Goal: Obtain resource: Download file/media

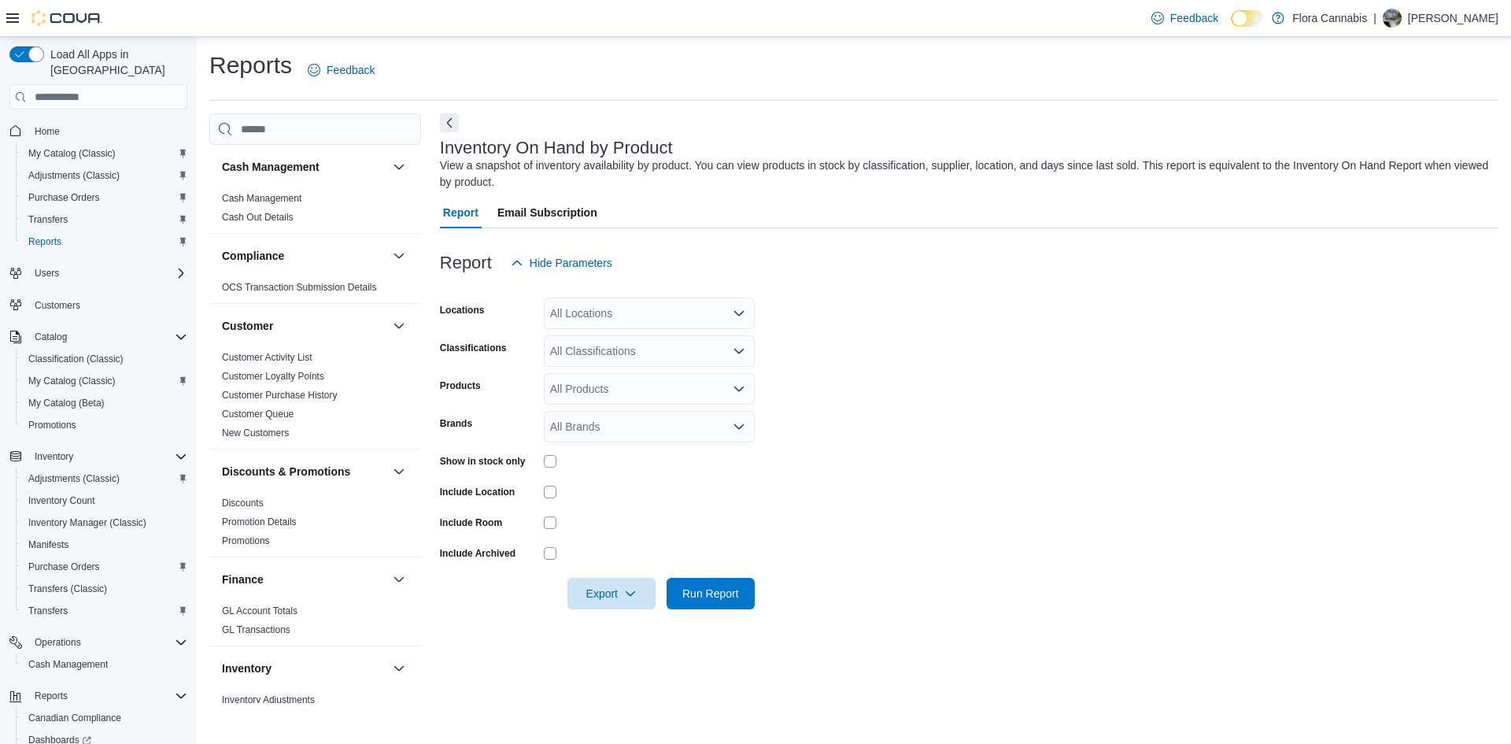
scroll to position [242, 0]
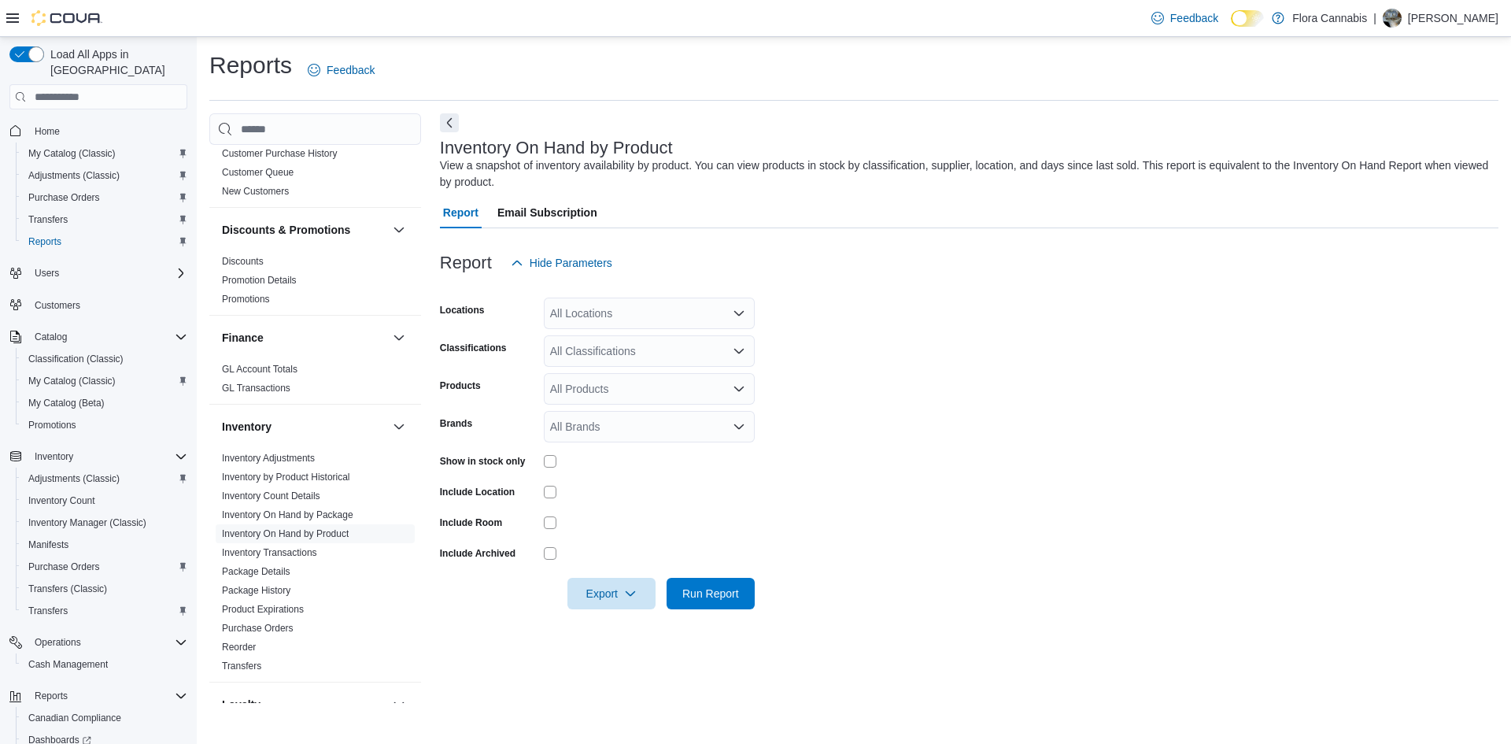
click at [735, 313] on icon "Open list of options" at bounding box center [738, 313] width 9 height 5
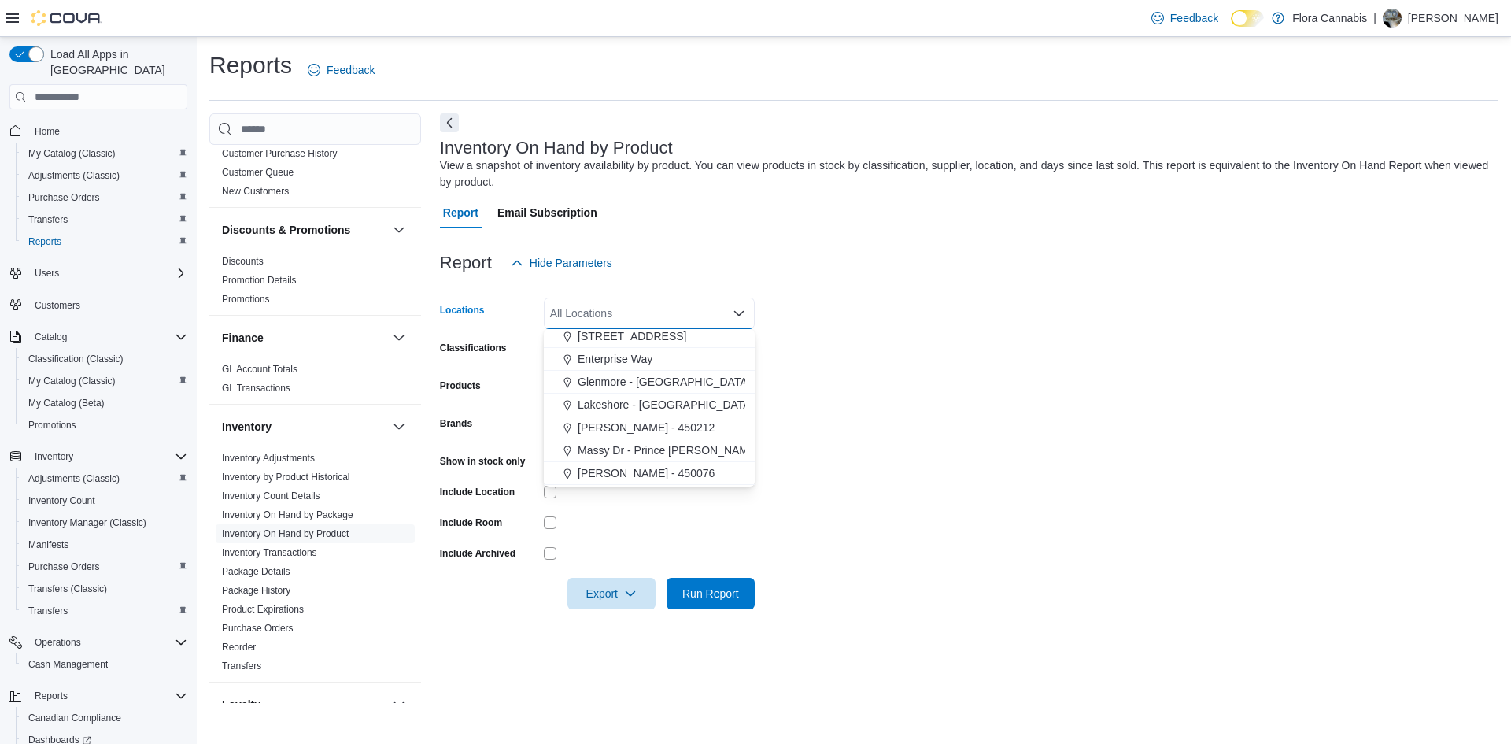
scroll to position [48, 0]
click at [696, 474] on div "West Kelowna - 450092" at bounding box center [649, 475] width 192 height 16
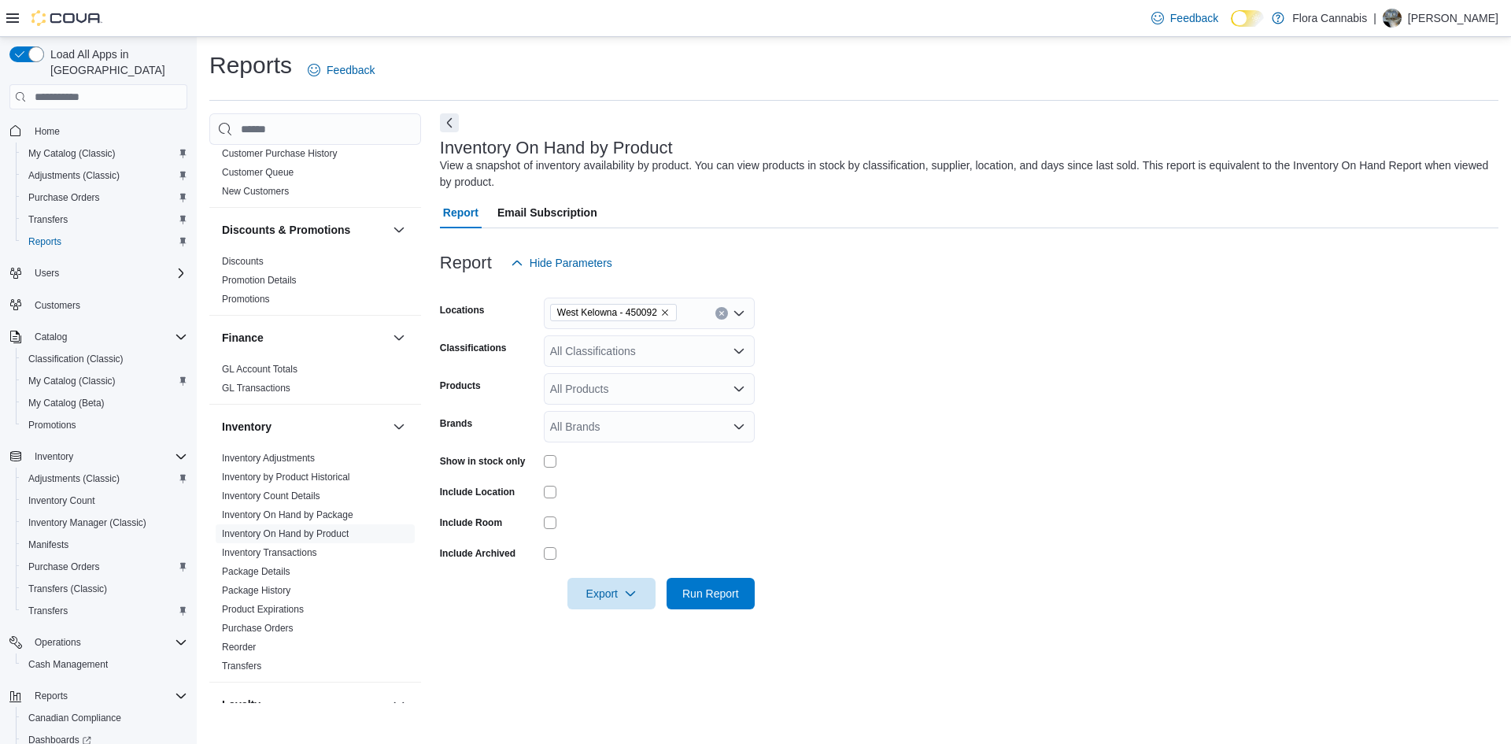
click at [1208, 474] on form "Locations [GEOGRAPHIC_DATA] - 450092 Classifications All Classifications Produc…" at bounding box center [969, 444] width 1058 height 330
click at [600, 381] on div "All Products" at bounding box center [649, 388] width 211 height 31
click at [631, 346] on div "All Classifications" at bounding box center [649, 350] width 211 height 31
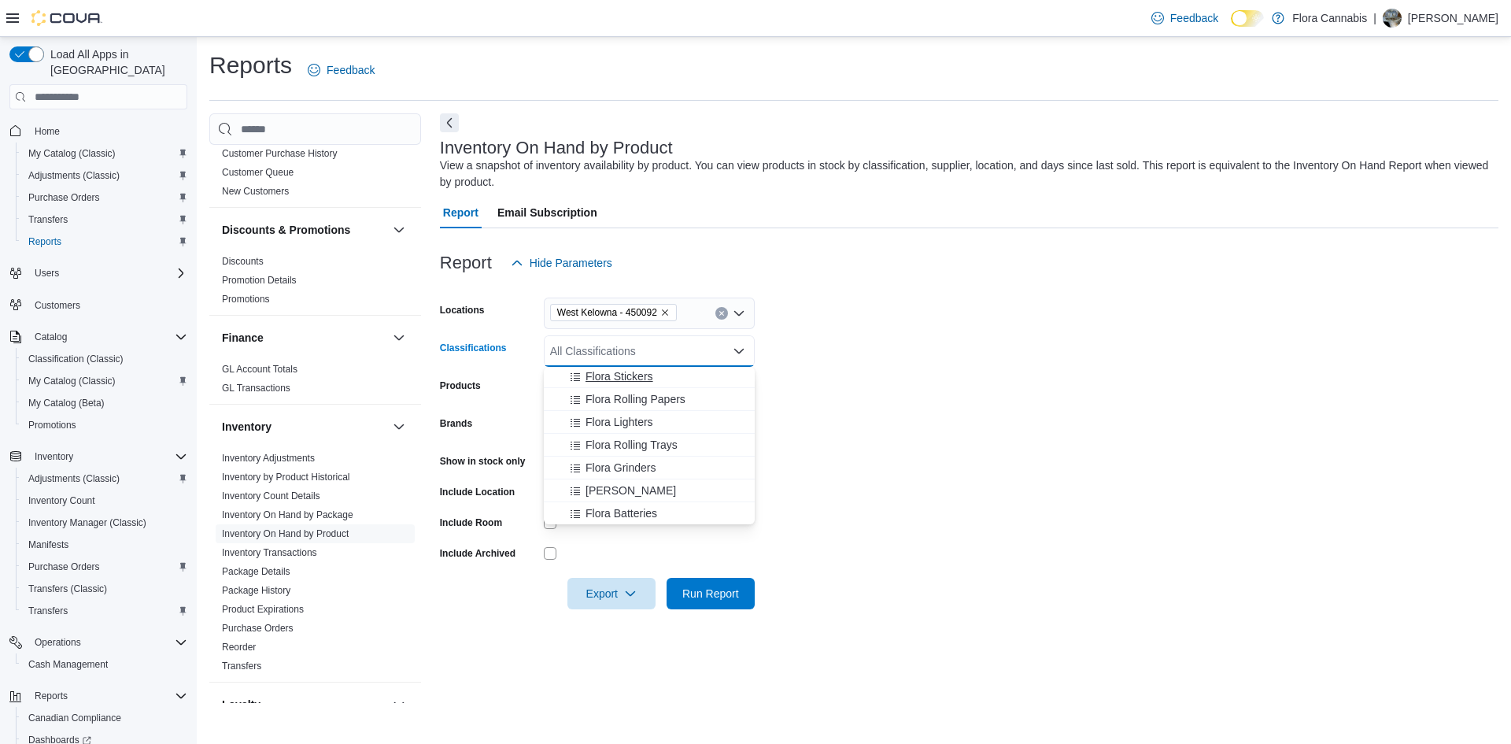
scroll to position [1181, 0]
click at [614, 499] on div "Flower" at bounding box center [649, 497] width 192 height 16
click at [1312, 459] on form "Locations [GEOGRAPHIC_DATA] - 450092 Classifications Flower Combo box. Selected…" at bounding box center [969, 444] width 1058 height 330
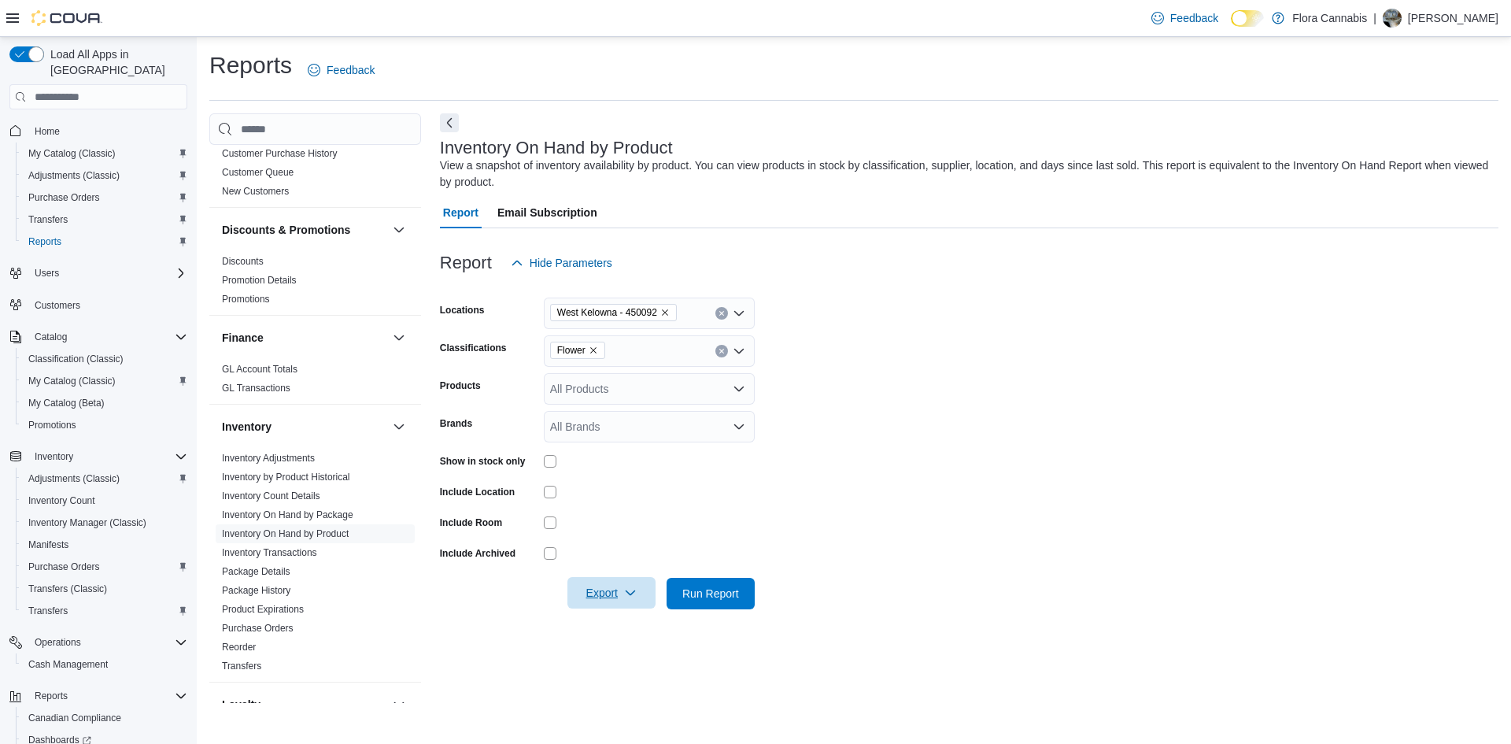
click at [598, 596] on span "Export" at bounding box center [611, 592] width 69 height 31
click at [587, 622] on span "Export to Excel" at bounding box center [613, 624] width 71 height 13
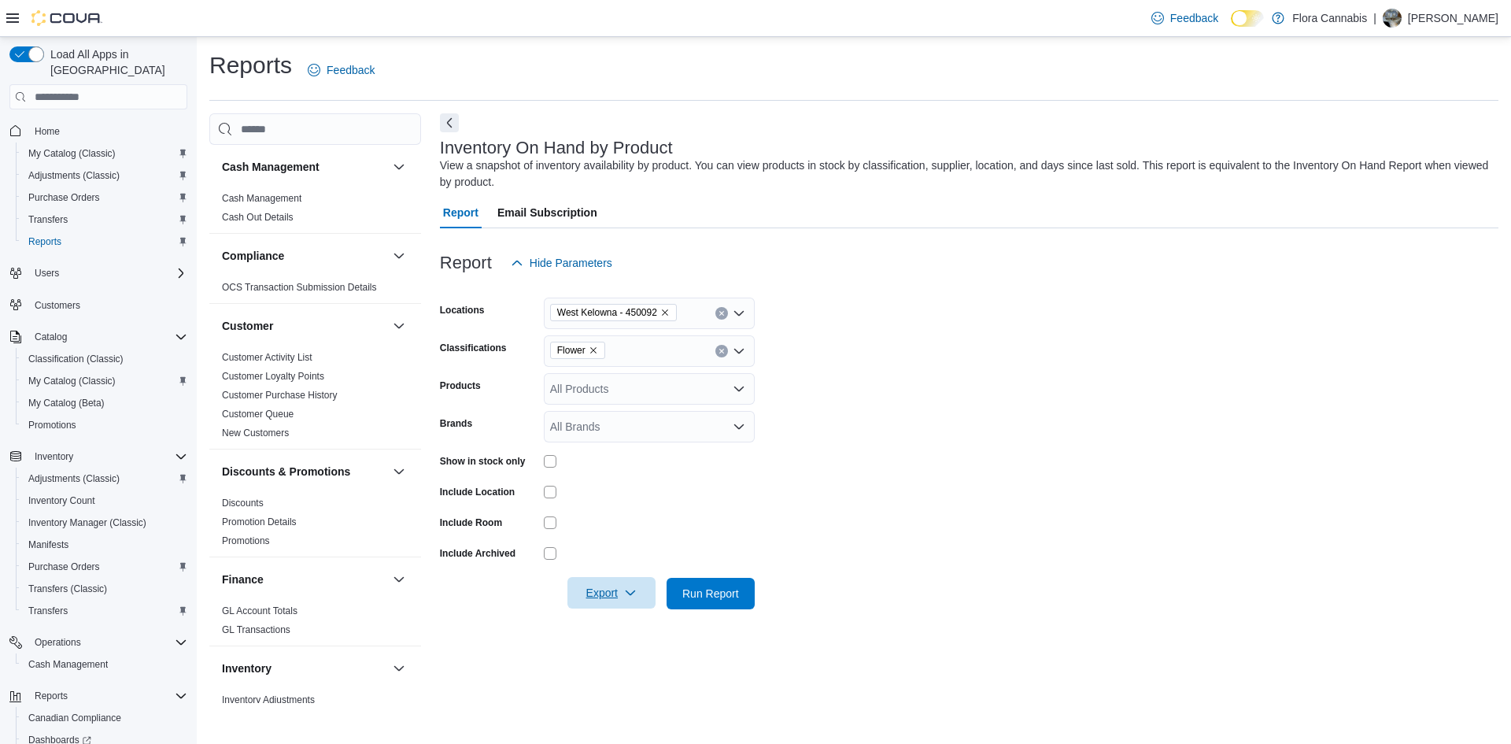
click at [585, 607] on span "Export" at bounding box center [611, 592] width 69 height 31
click at [636, 622] on span "Export to Excel" at bounding box center [613, 624] width 71 height 13
